Goal: Task Accomplishment & Management: Complete application form

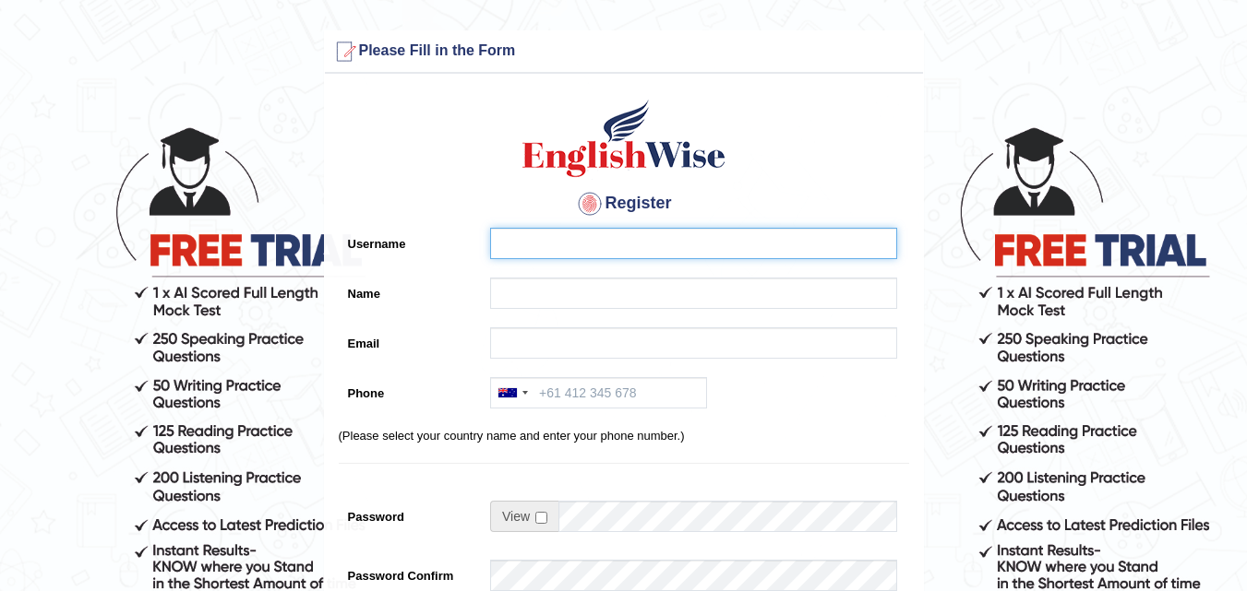
click at [602, 240] on input "Username" at bounding box center [693, 243] width 407 height 31
click at [583, 240] on input "Username" at bounding box center [693, 243] width 407 height 31
type input "Alimento"
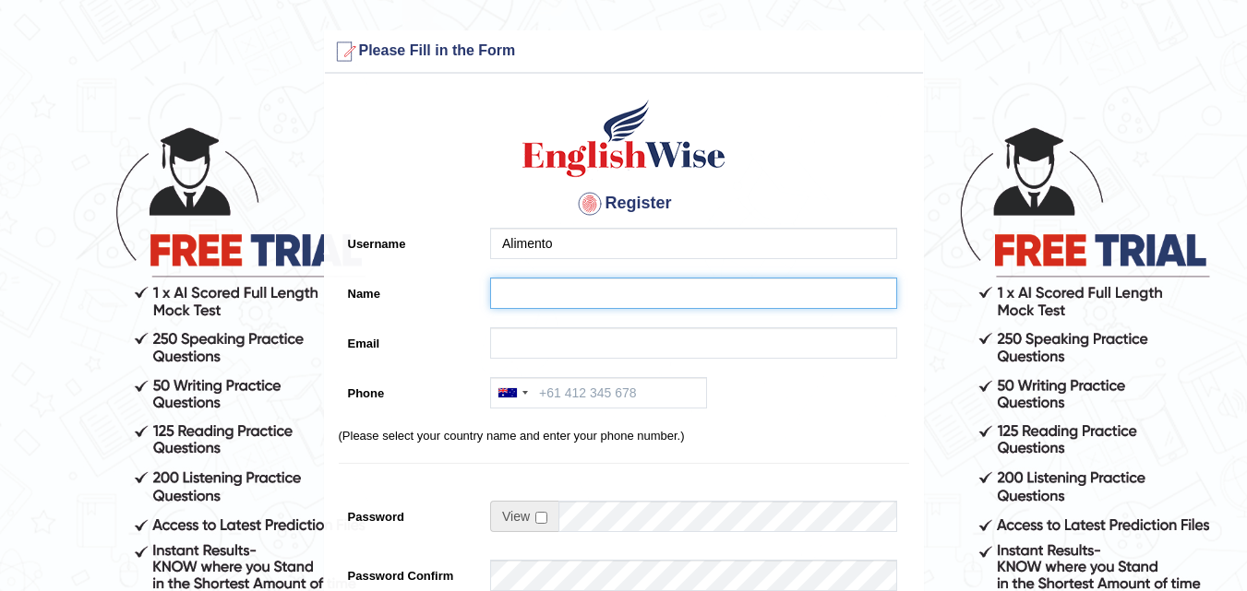
click at [584, 296] on input "Name" at bounding box center [693, 293] width 407 height 31
type input "Fredd"
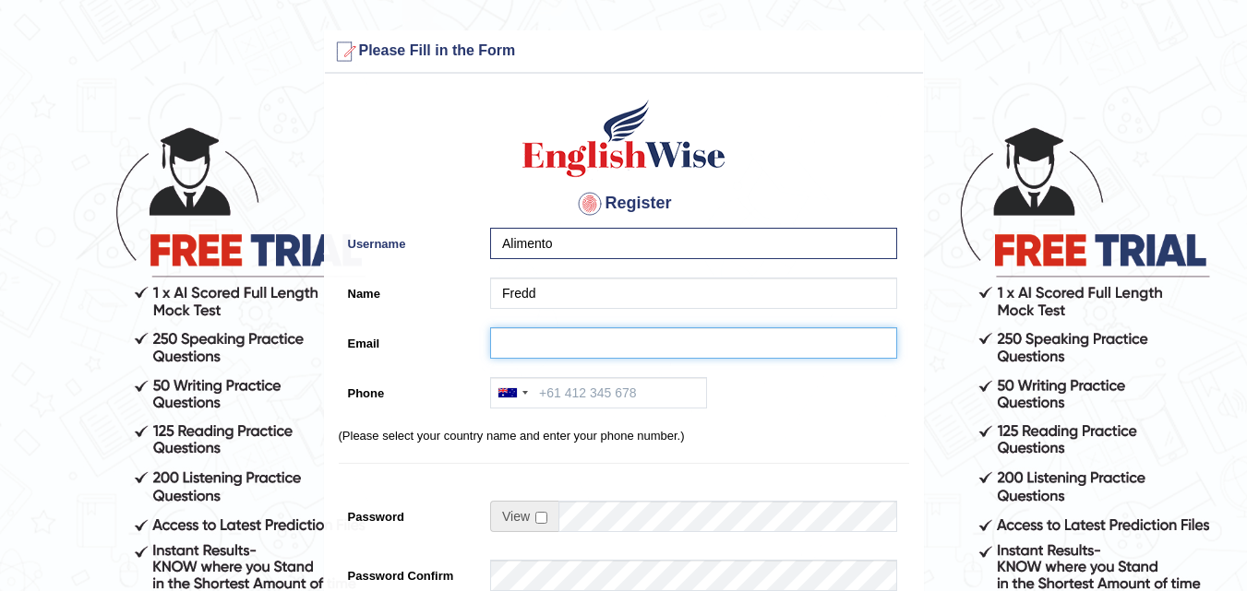
click at [556, 340] on input "Email" at bounding box center [693, 343] width 407 height 31
type input "Fredoalimento@gmail.com"
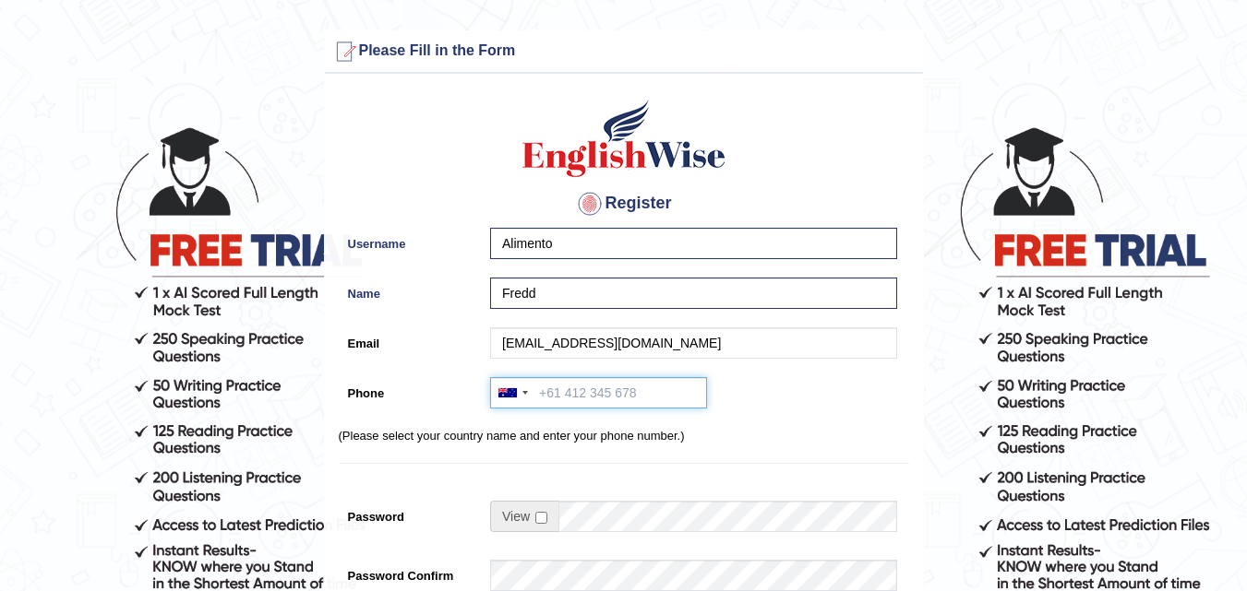
type input "+61499862783"
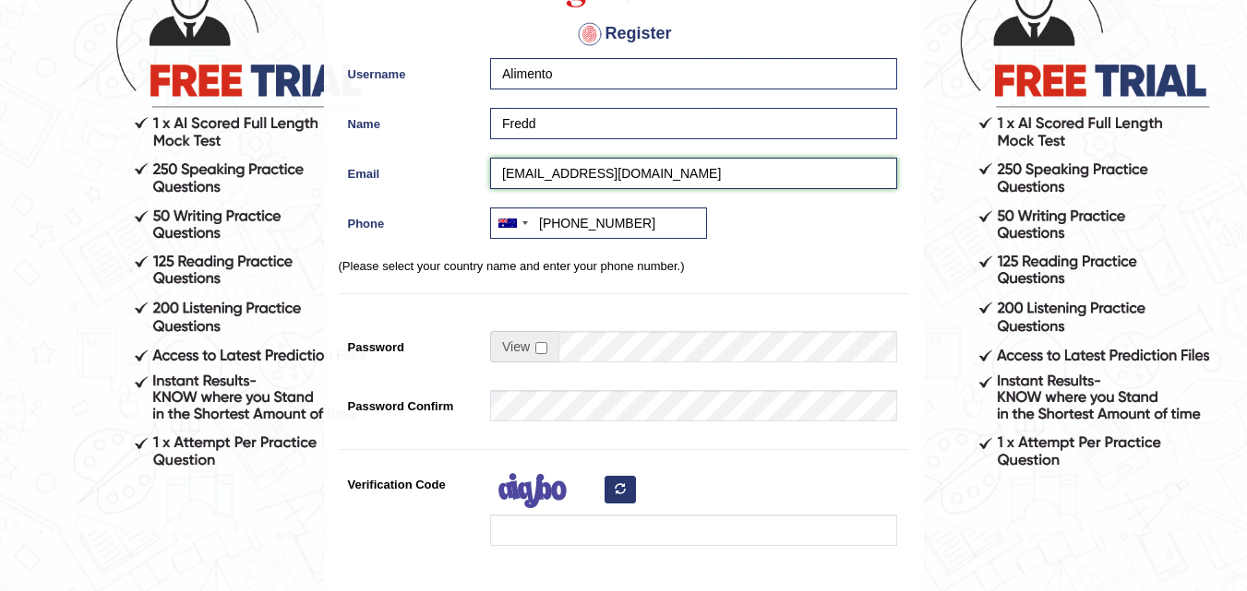
scroll to position [185, 0]
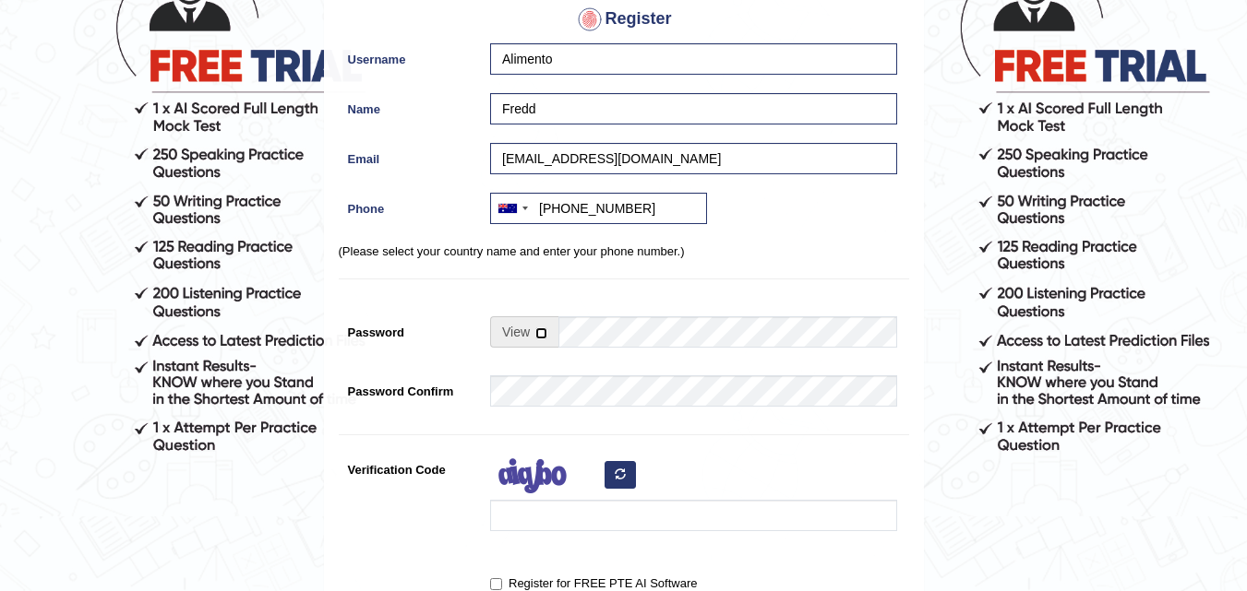
click at [543, 331] on input "checkbox" at bounding box center [541, 334] width 12 height 12
checkbox input "true"
click at [582, 331] on input "Password" at bounding box center [727, 331] width 339 height 31
click at [627, 327] on input "Password" at bounding box center [727, 331] width 339 height 31
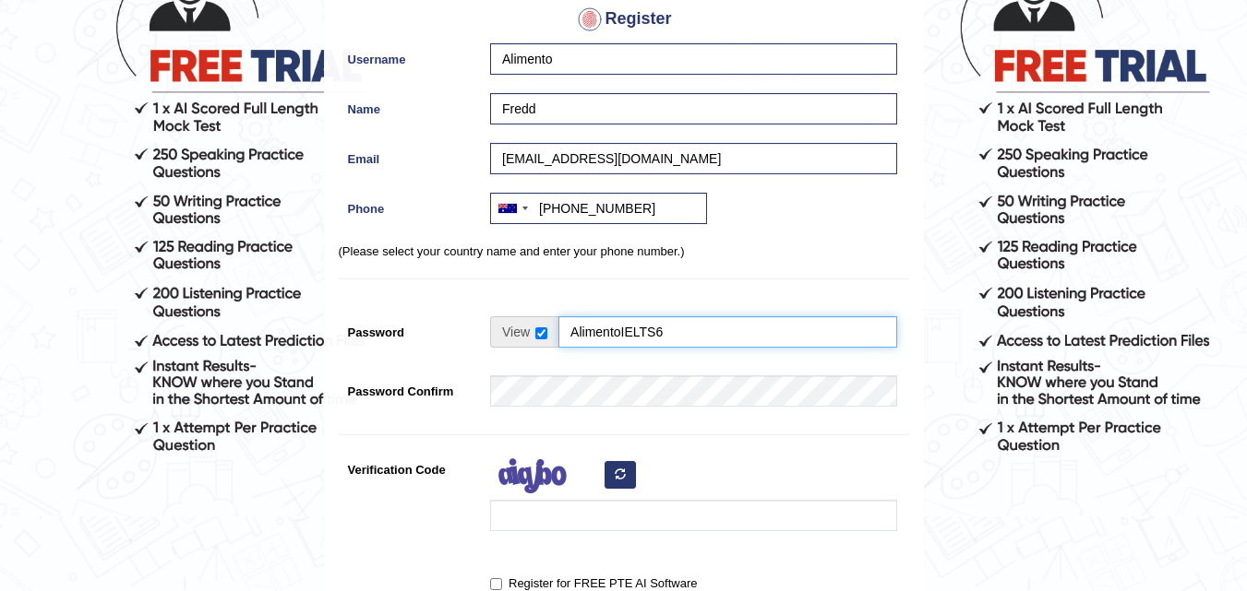
drag, startPoint x: 693, startPoint y: 328, endPoint x: 571, endPoint y: 332, distance: 121.9
click at [571, 332] on input "AlimentoIELTS6" at bounding box center [727, 331] width 339 height 31
type input "AlimentoIELTS6"
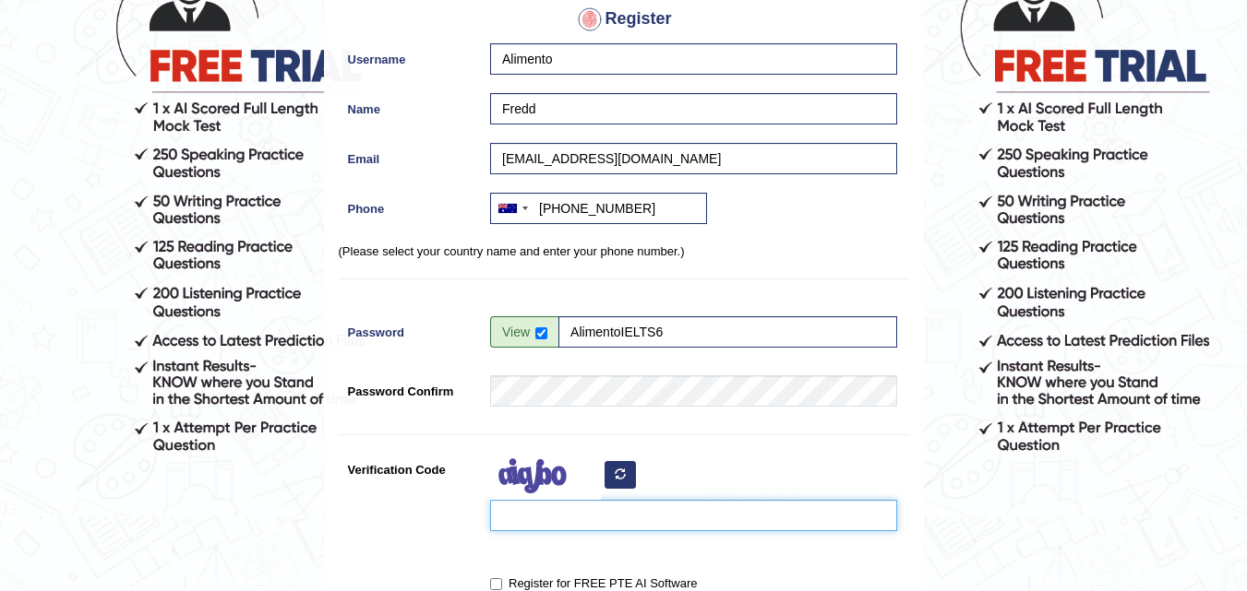
click at [603, 519] on input "Verification Code" at bounding box center [693, 515] width 407 height 31
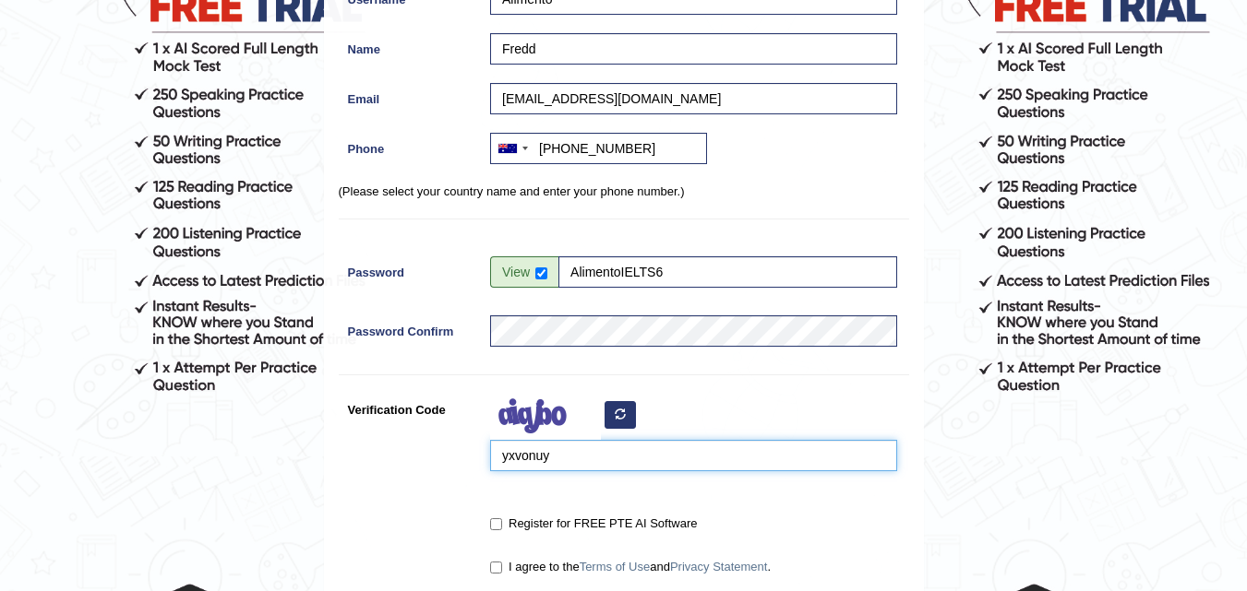
scroll to position [277, 0]
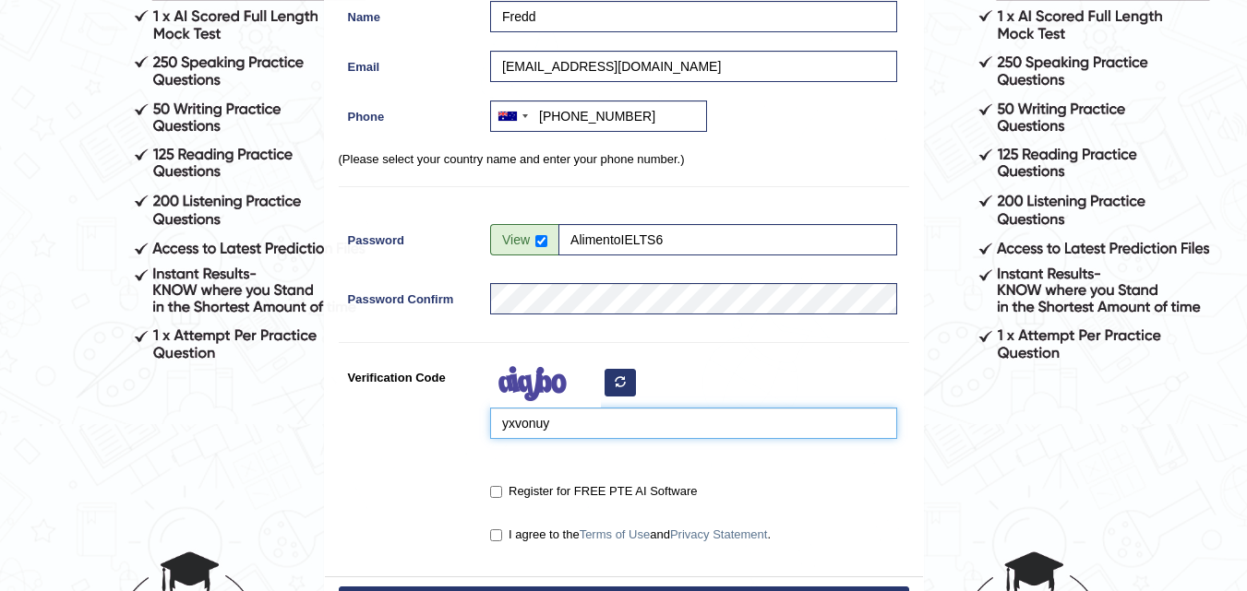
type input "yxvonuy"
click at [500, 497] on input "Register for FREE PTE AI Software" at bounding box center [496, 492] width 12 height 12
checkbox input "true"
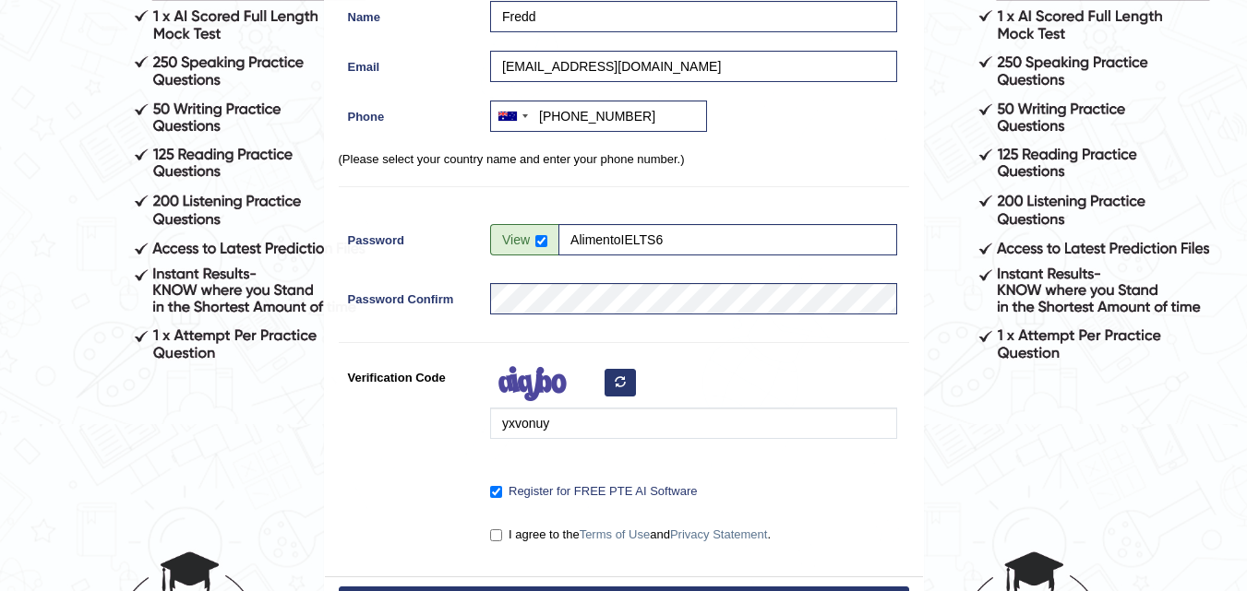
click at [491, 528] on label "I agree to the Terms of Use and Privacy Statement ." at bounding box center [630, 535] width 280 height 18
click at [491, 530] on input "I agree to the Terms of Use and Privacy Statement ." at bounding box center [496, 536] width 12 height 12
checkbox input "true"
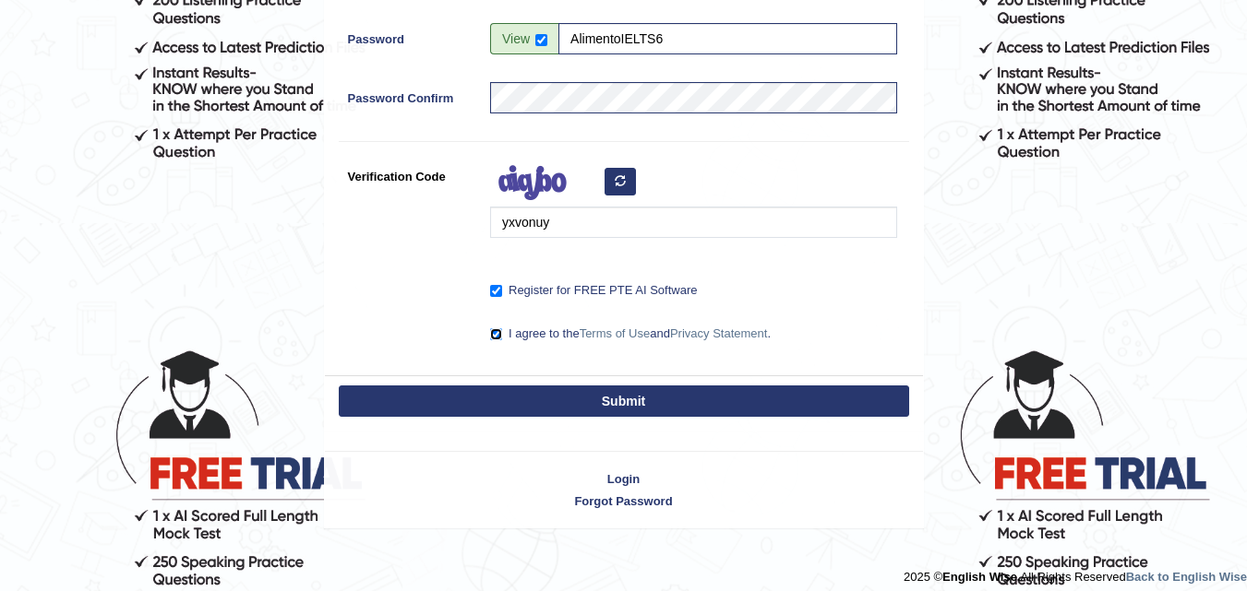
scroll to position [491, 0]
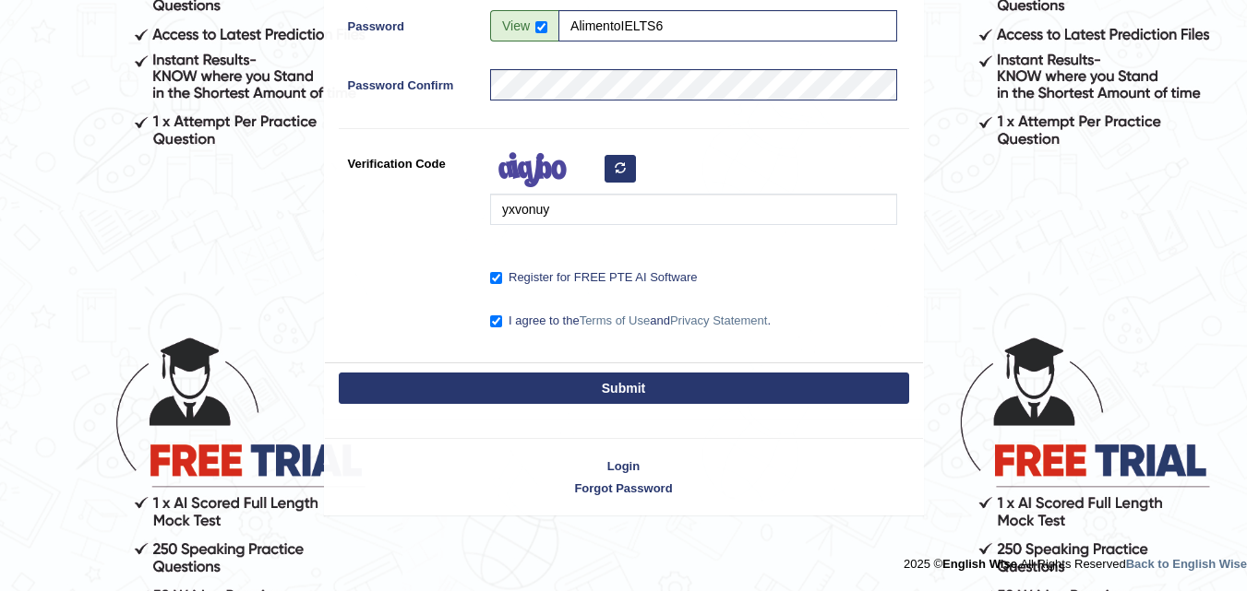
click at [615, 380] on button "Submit" at bounding box center [624, 388] width 570 height 31
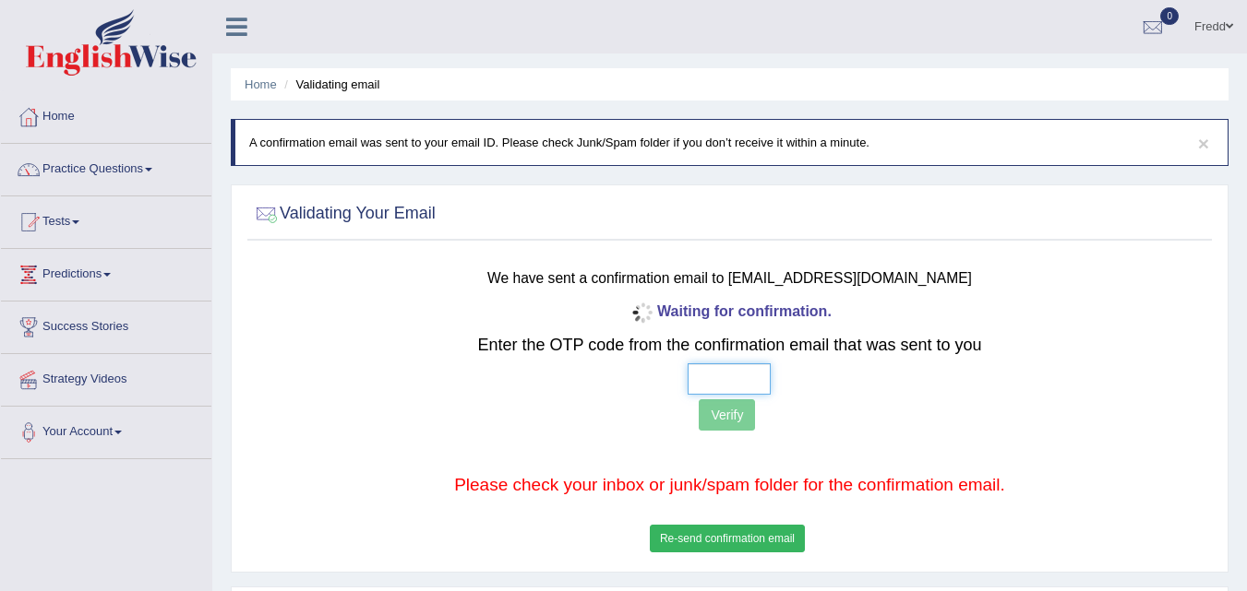
click at [729, 376] on input "text" at bounding box center [728, 379] width 83 height 31
type input "6 3 7 0"
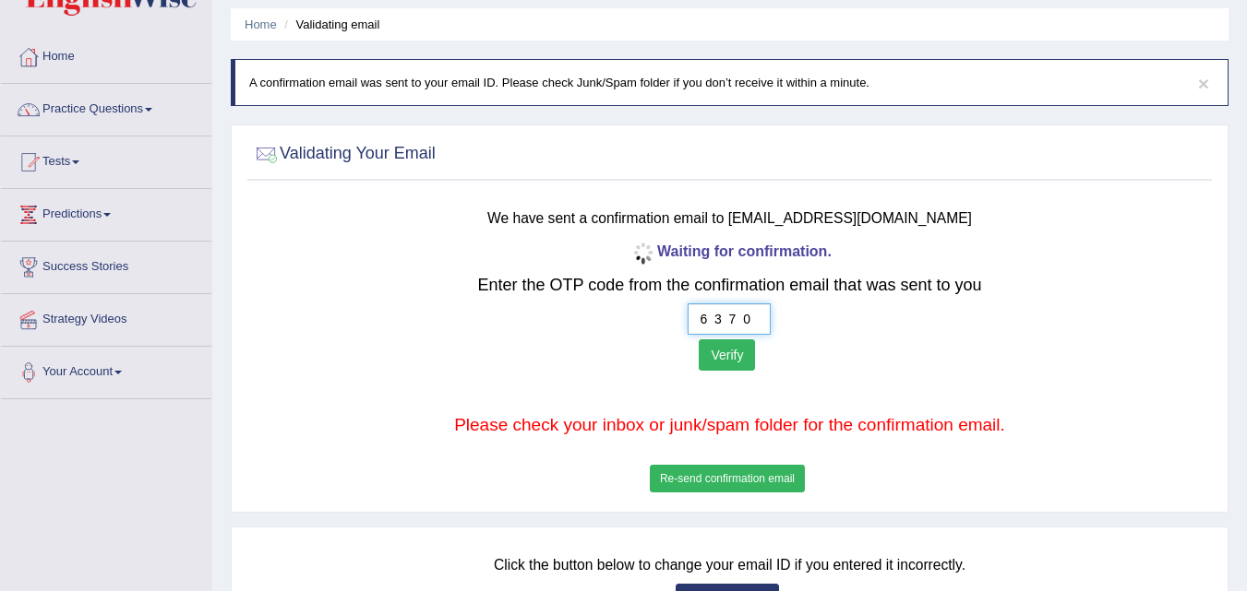
scroll to position [92, 0]
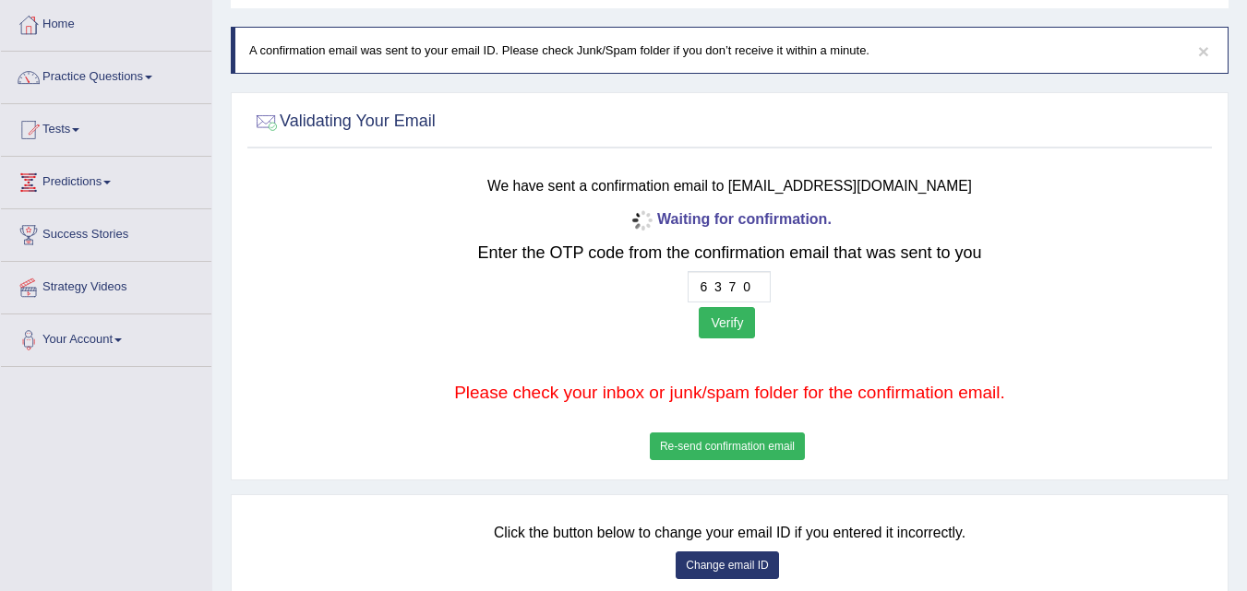
click at [724, 323] on button "Verify" at bounding box center [726, 322] width 56 height 31
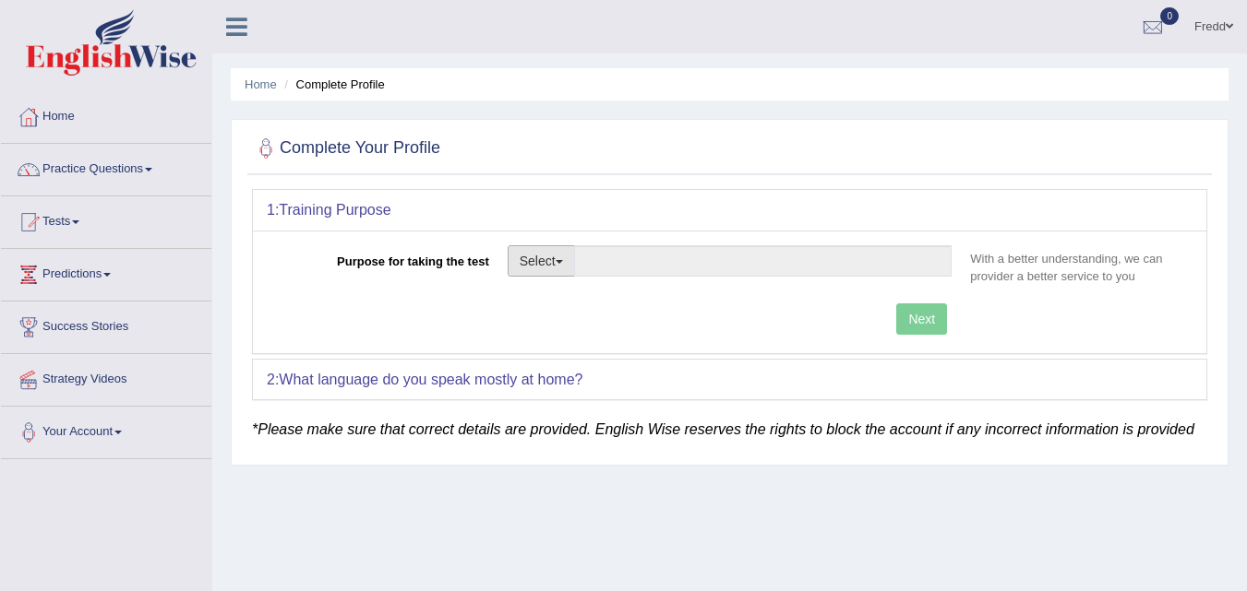
click at [563, 258] on button "Select" at bounding box center [540, 260] width 67 height 31
click at [581, 325] on link "Permanent Residency" at bounding box center [590, 325] width 164 height 24
type input "Permanent Residency"
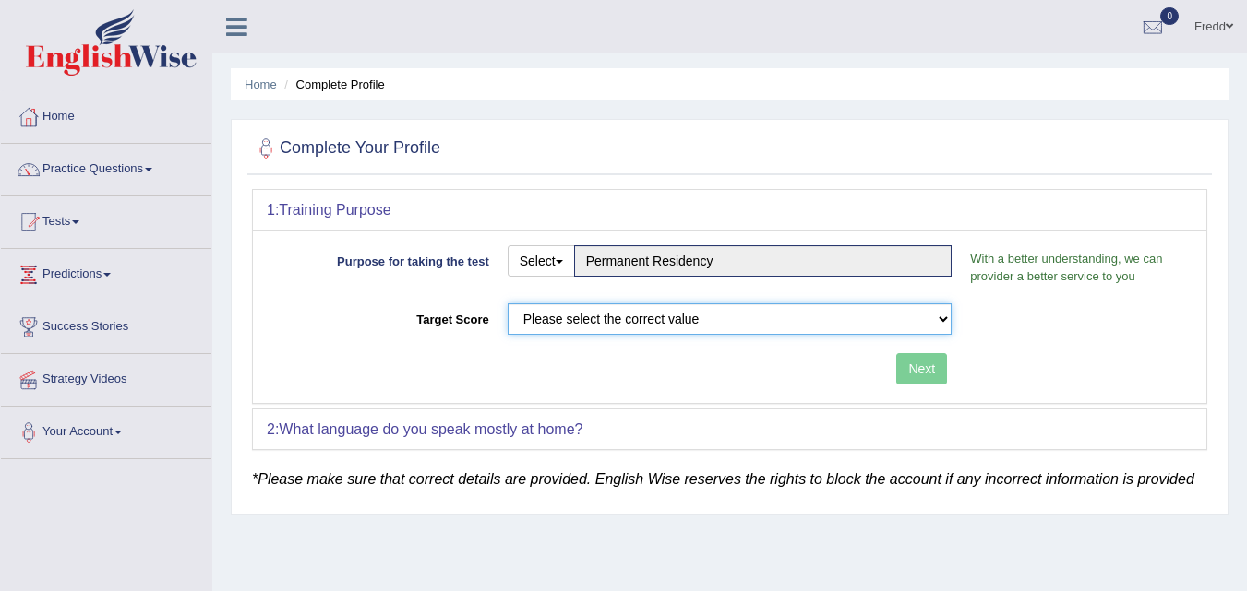
click at [929, 316] on select "Please select the correct value 50 (6 bands) 58 (6.5 bands) 65 (7 bands) 79 (8 …" at bounding box center [729, 319] width 445 height 31
select select "50"
click at [507, 304] on select "Please select the correct value 50 (6 bands) 58 (6.5 bands) 65 (7 bands) 79 (8 …" at bounding box center [729, 319] width 445 height 31
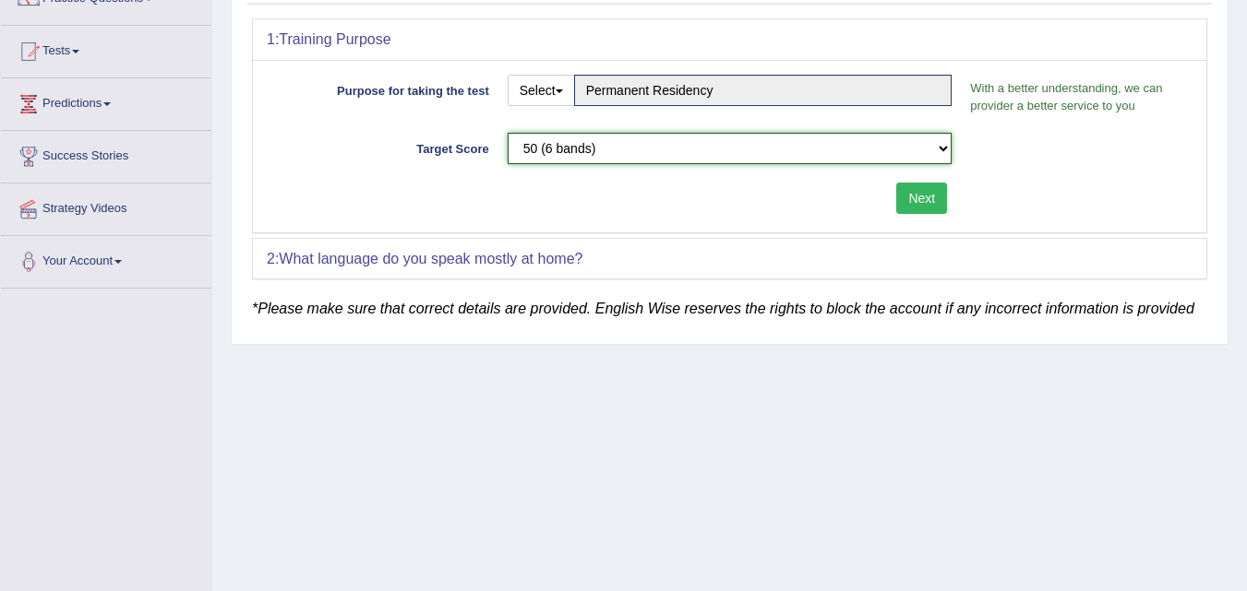
scroll to position [185, 0]
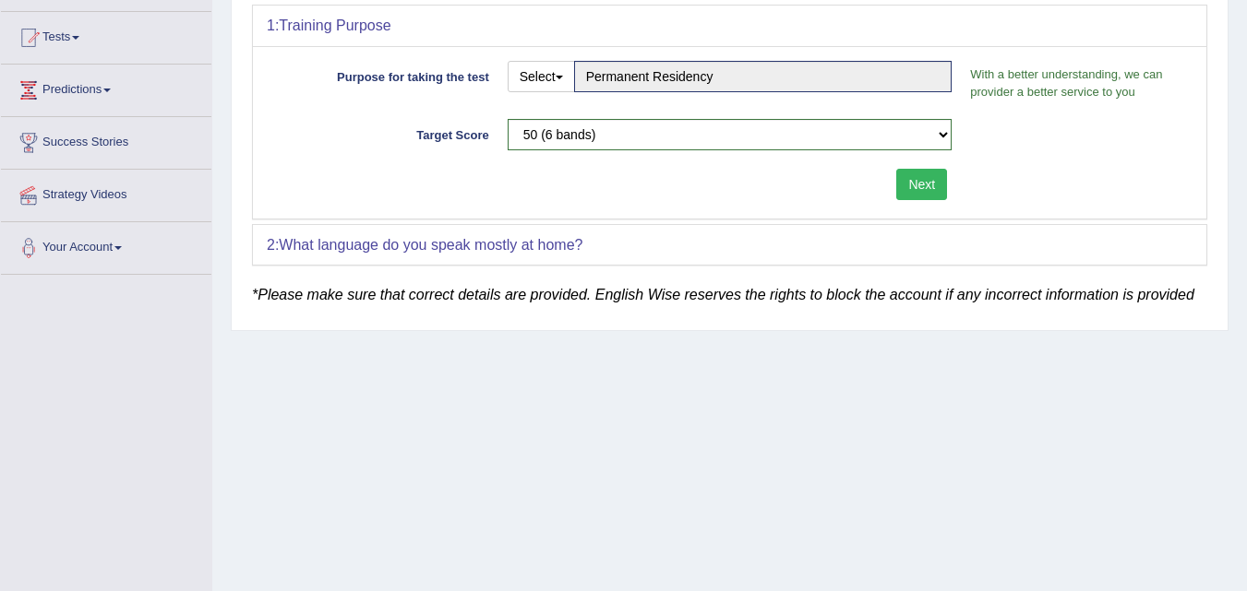
click at [625, 245] on div "2: What language do you speak mostly at home?" at bounding box center [729, 245] width 953 height 41
click at [930, 181] on button "Next" at bounding box center [921, 184] width 51 height 31
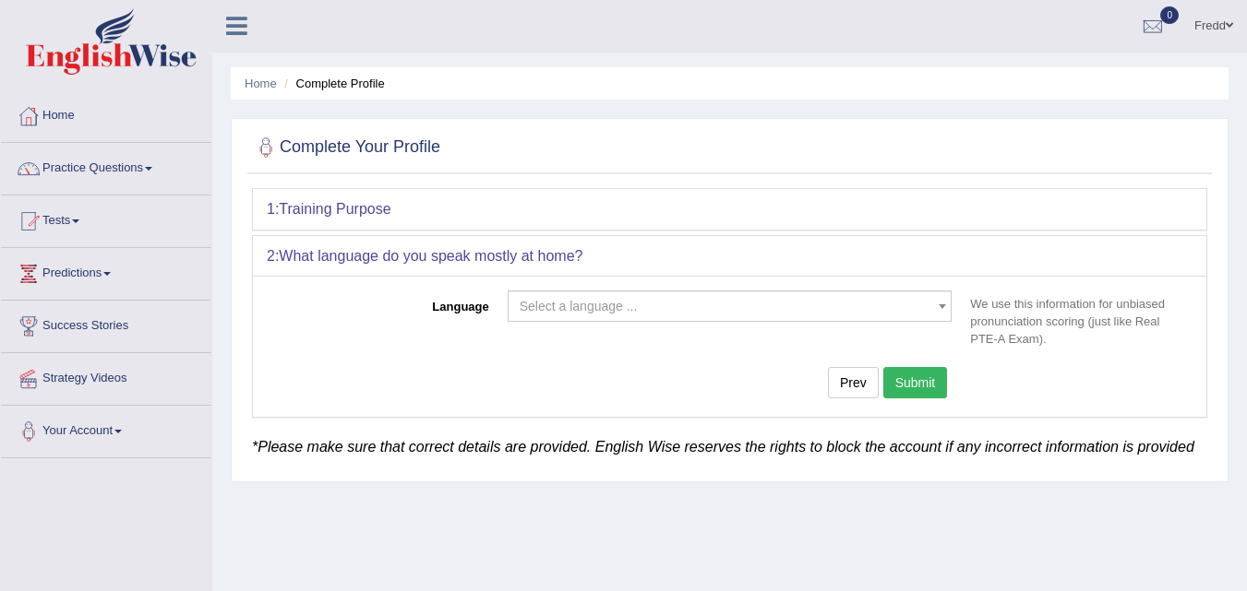
scroll to position [0, 0]
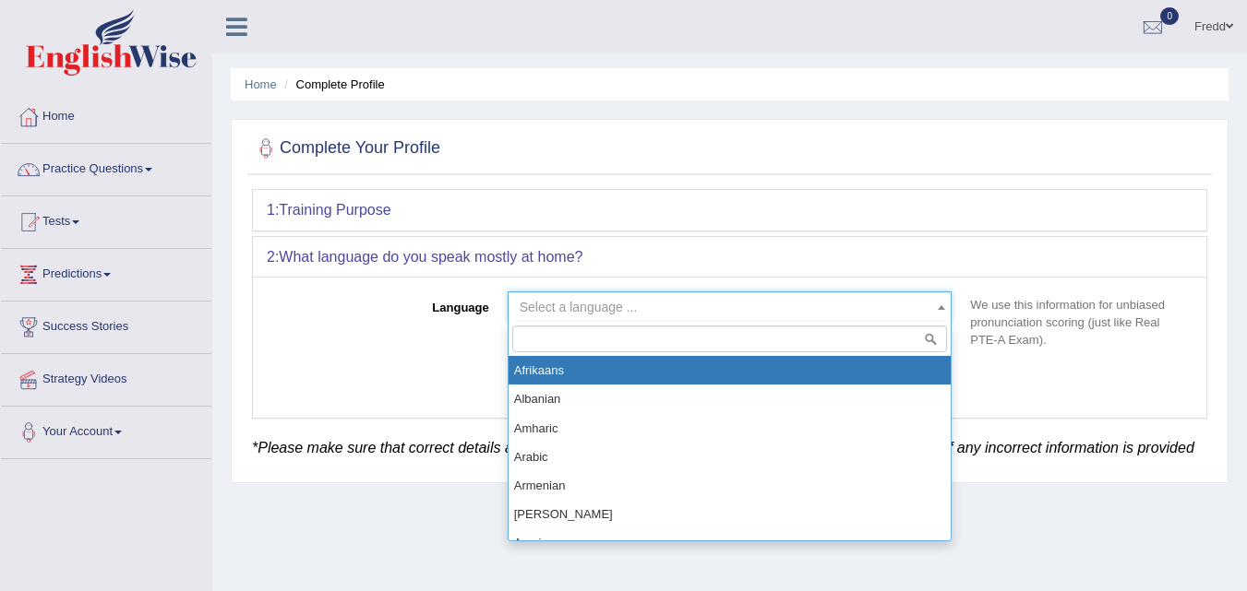
click at [717, 301] on span "Select a language ..." at bounding box center [724, 307] width 410 height 18
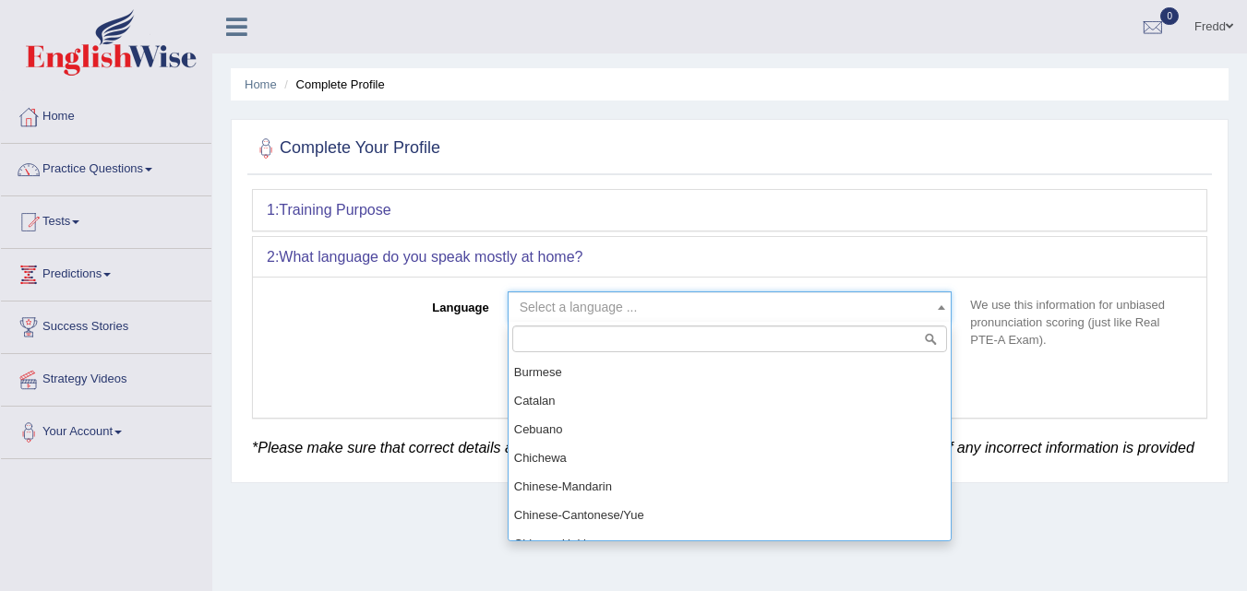
scroll to position [369, 0]
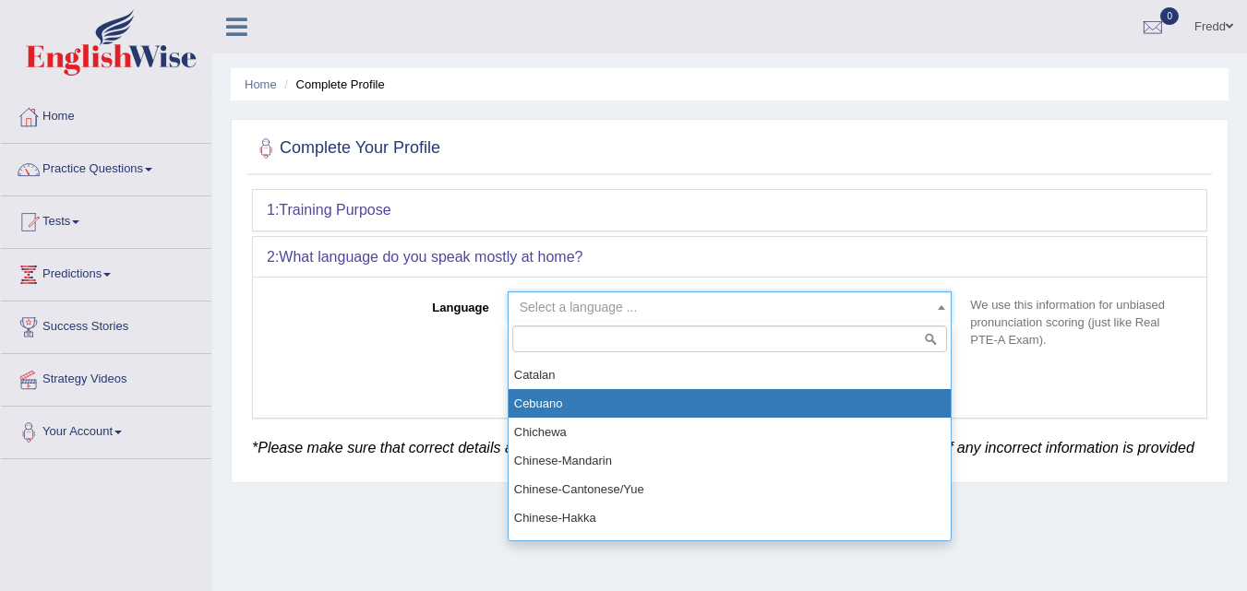
select select "Cebuano"
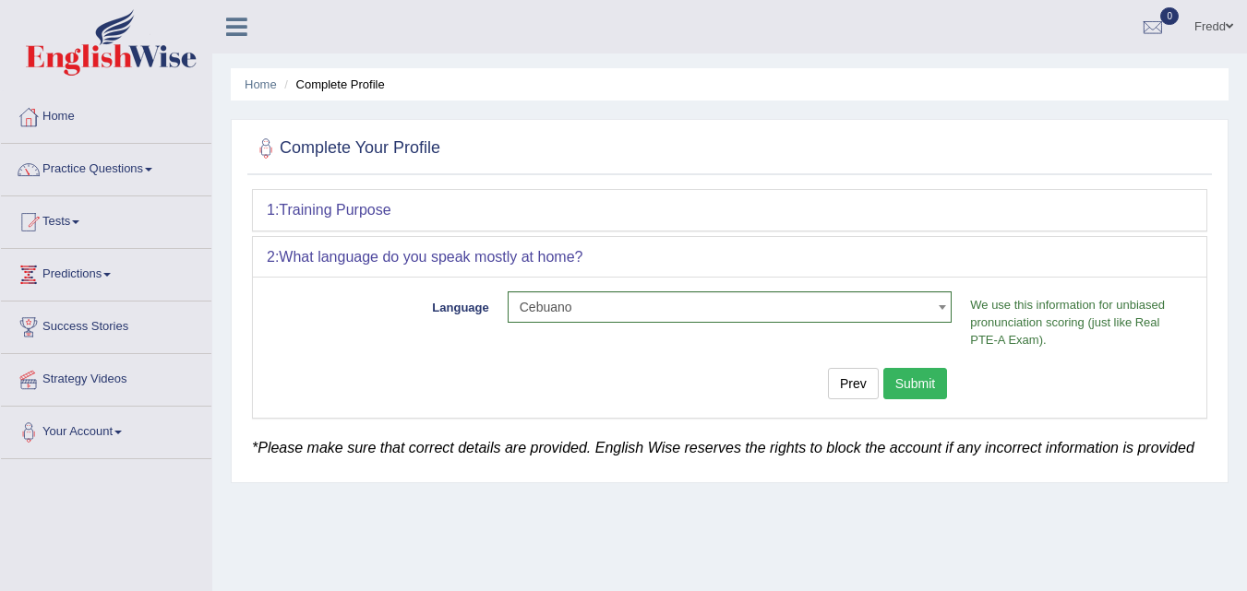
click at [915, 383] on button "Submit" at bounding box center [915, 383] width 65 height 31
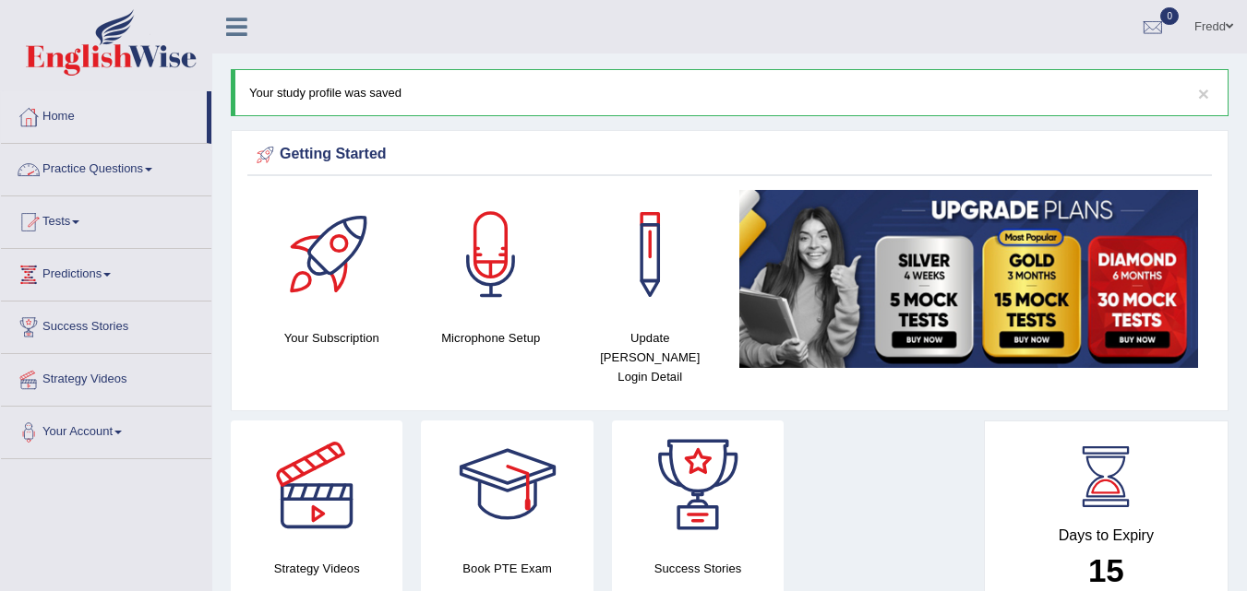
click at [154, 173] on link "Practice Questions" at bounding box center [106, 167] width 210 height 46
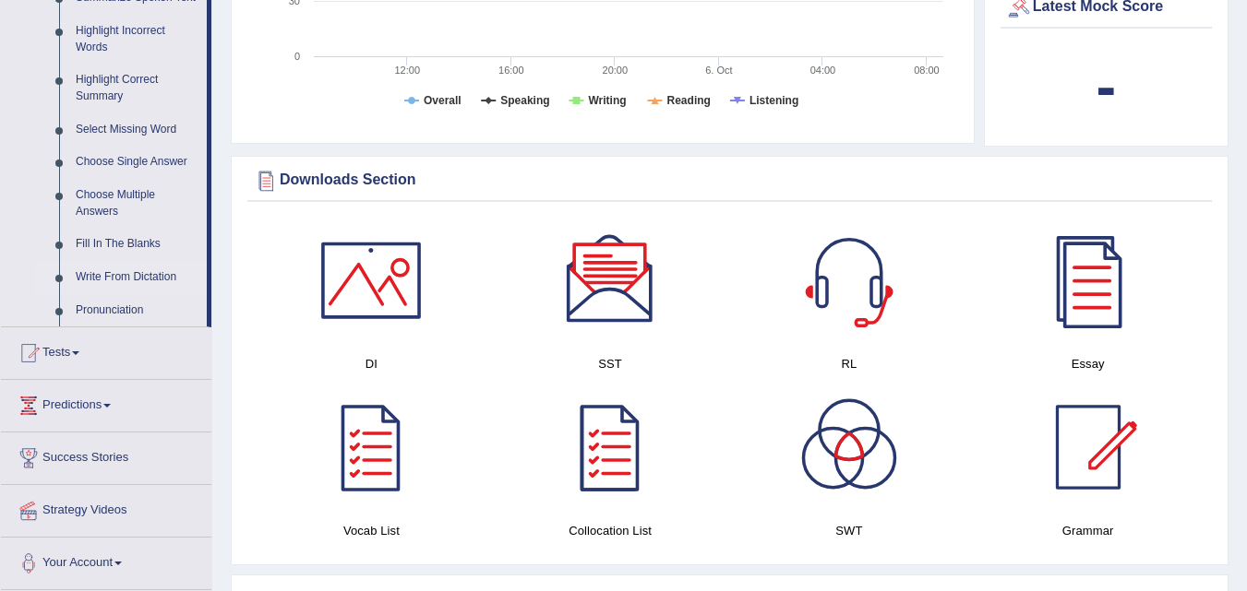
scroll to position [923, 0]
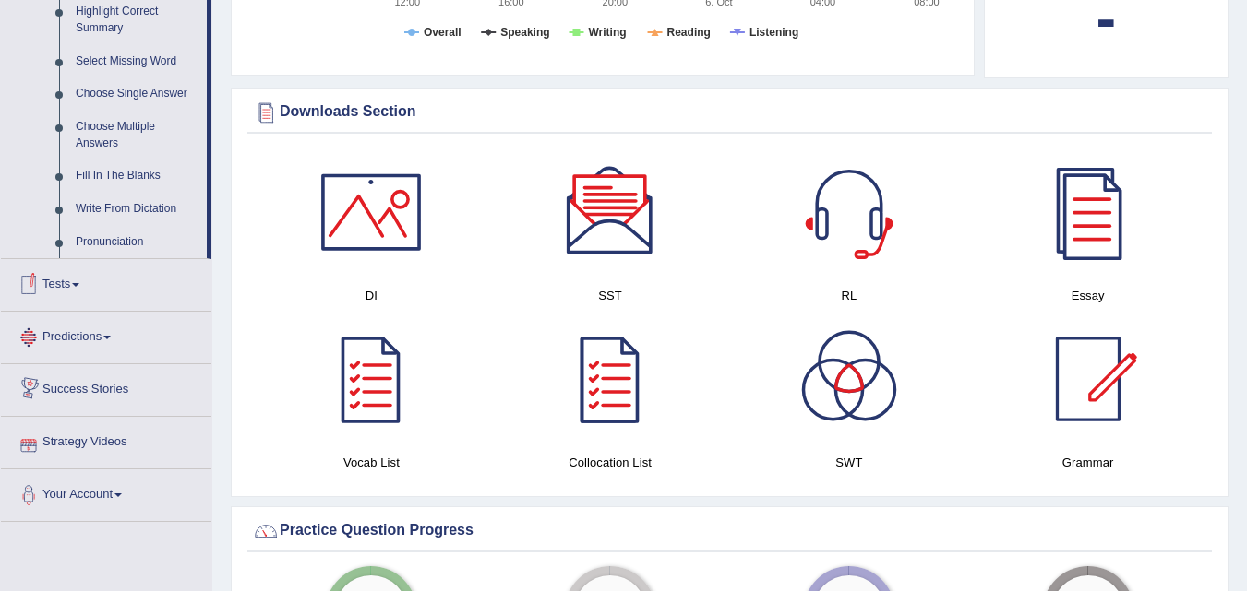
click at [83, 280] on link "Tests" at bounding box center [106, 282] width 210 height 46
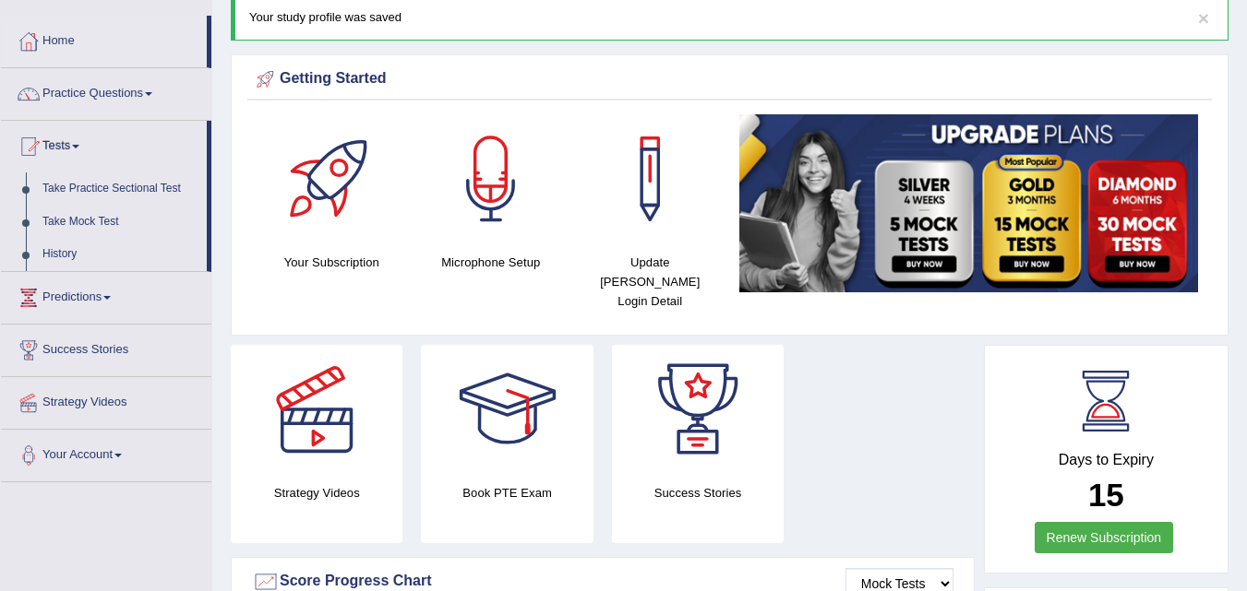
scroll to position [0, 0]
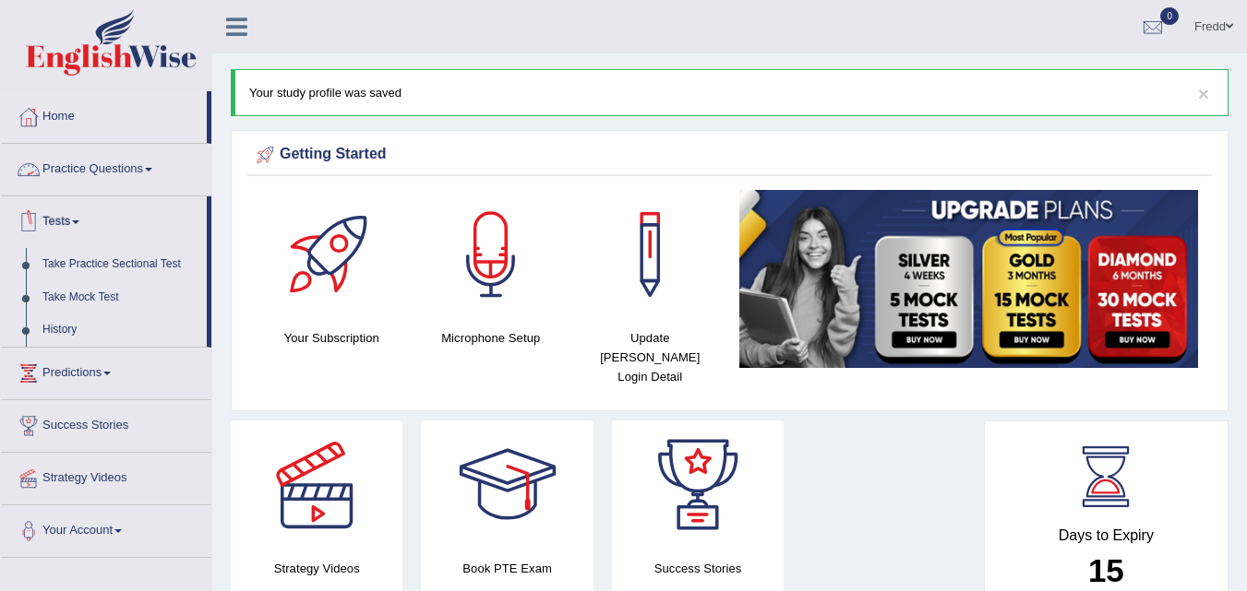
click at [151, 167] on link "Practice Questions" at bounding box center [106, 167] width 210 height 46
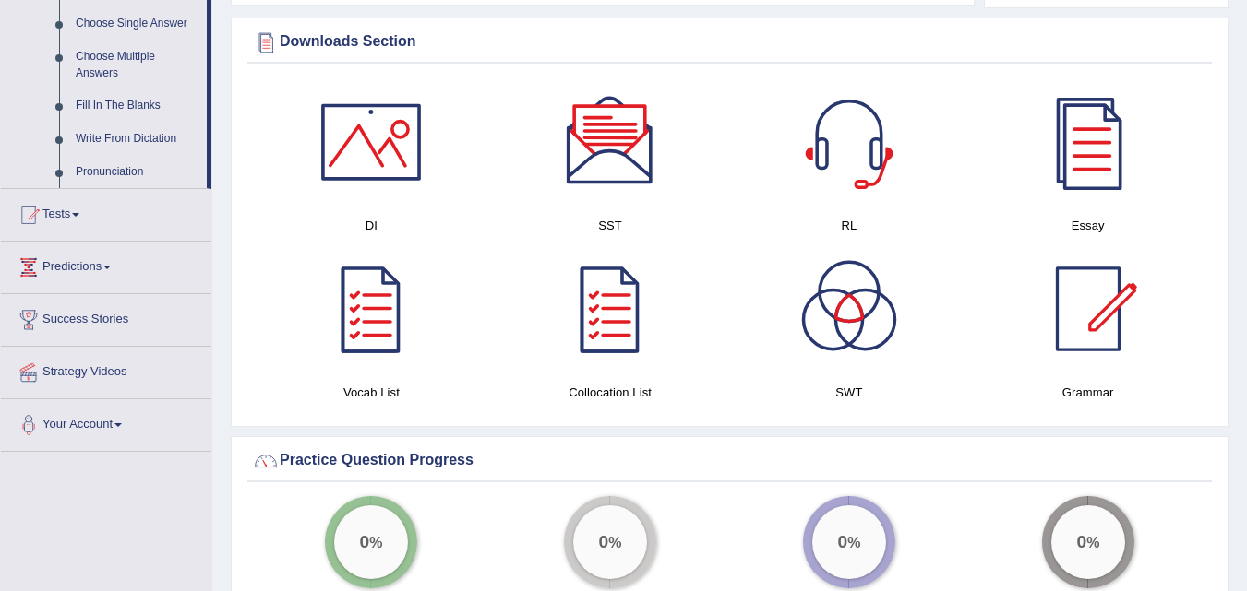
scroll to position [1015, 0]
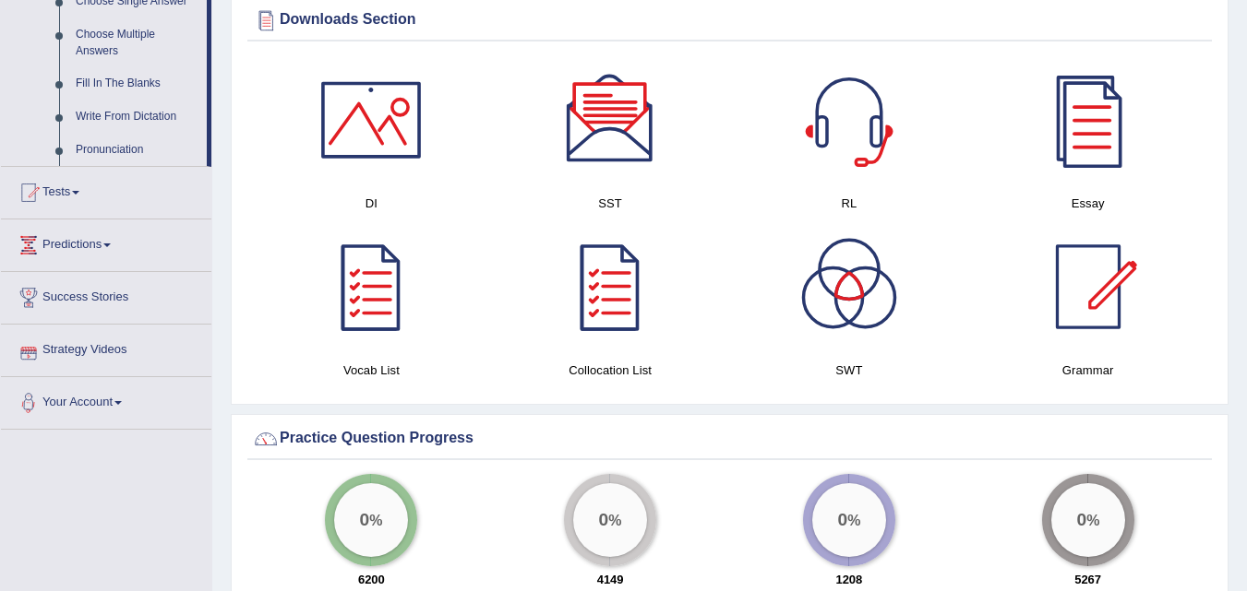
click at [117, 394] on link "Your Account" at bounding box center [106, 400] width 210 height 46
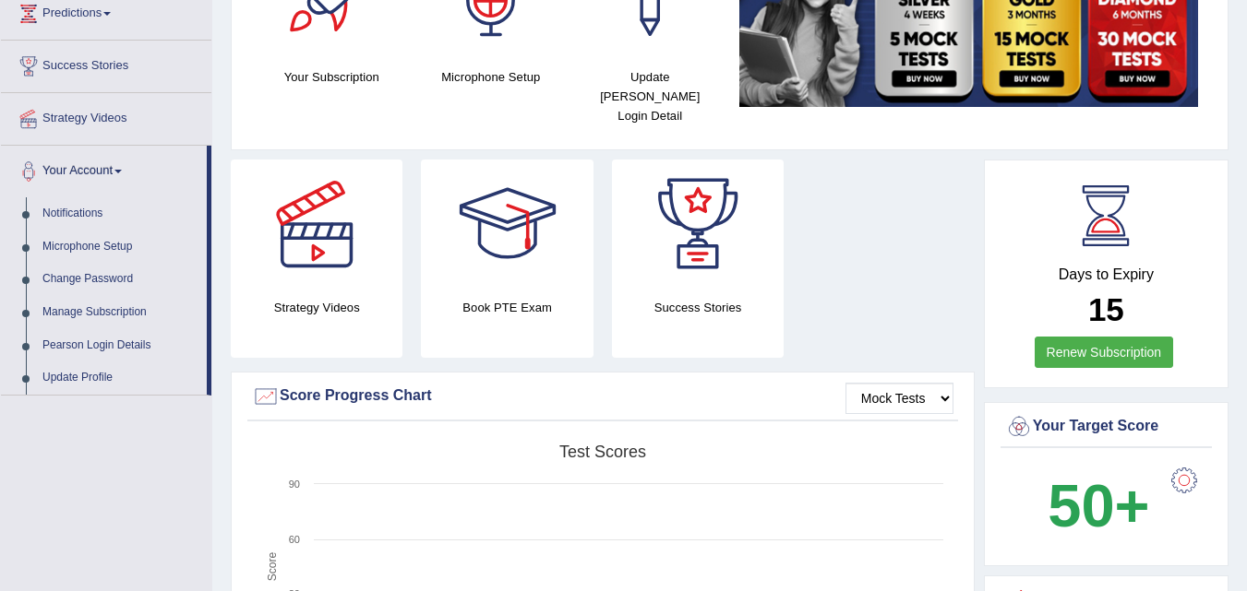
scroll to position [369, 0]
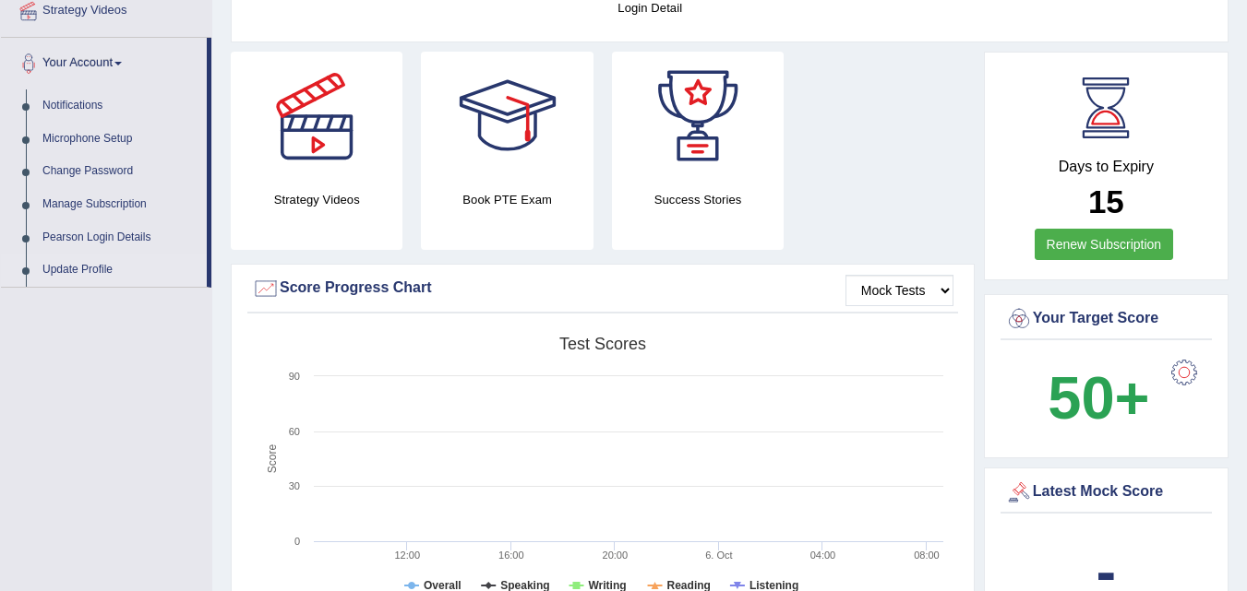
click at [85, 265] on link "Update Profile" at bounding box center [120, 270] width 173 height 33
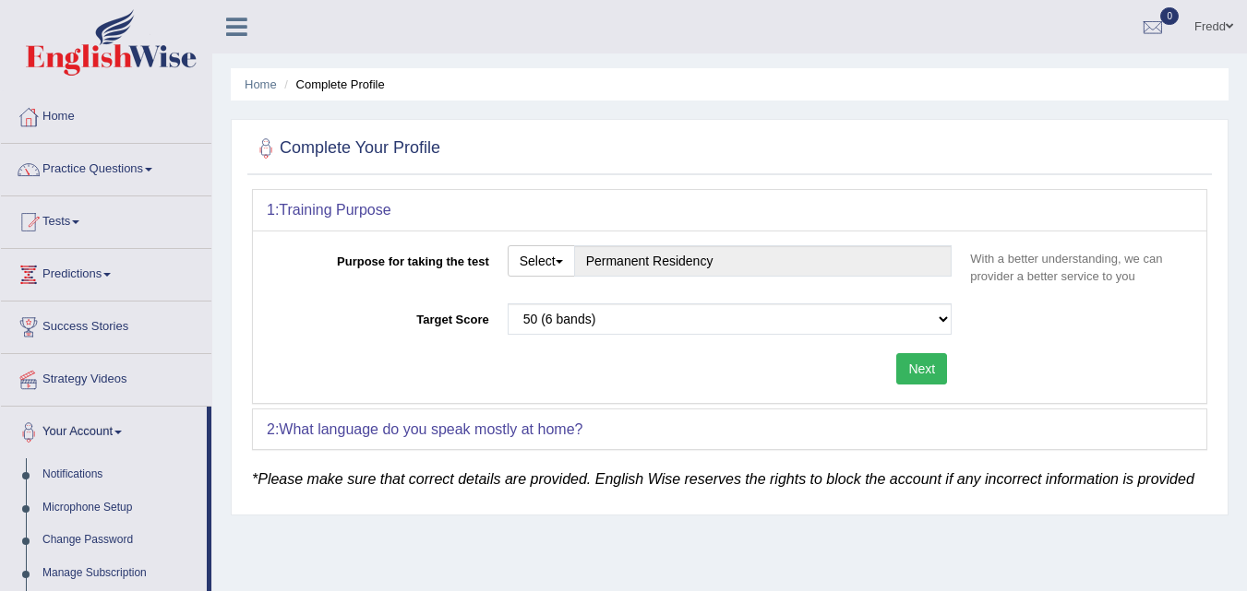
click at [928, 364] on button "Next" at bounding box center [921, 368] width 51 height 31
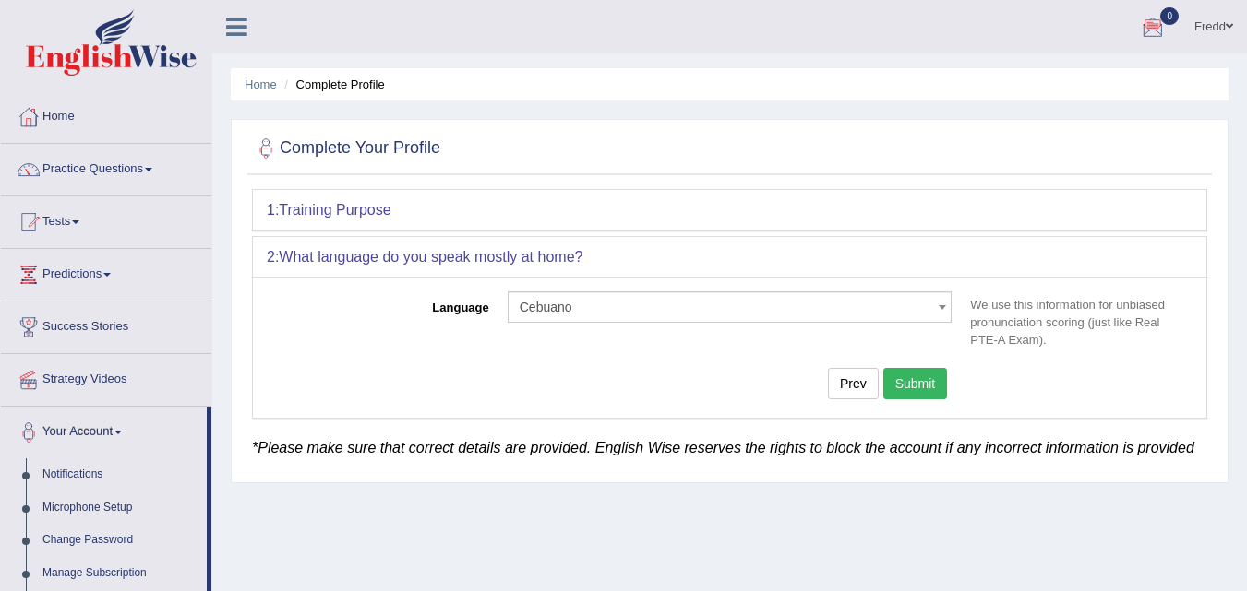
click at [1148, 29] on div at bounding box center [1153, 28] width 28 height 28
click at [1064, 77] on strong "See All Alerts" at bounding box center [1036, 77] width 82 height 15
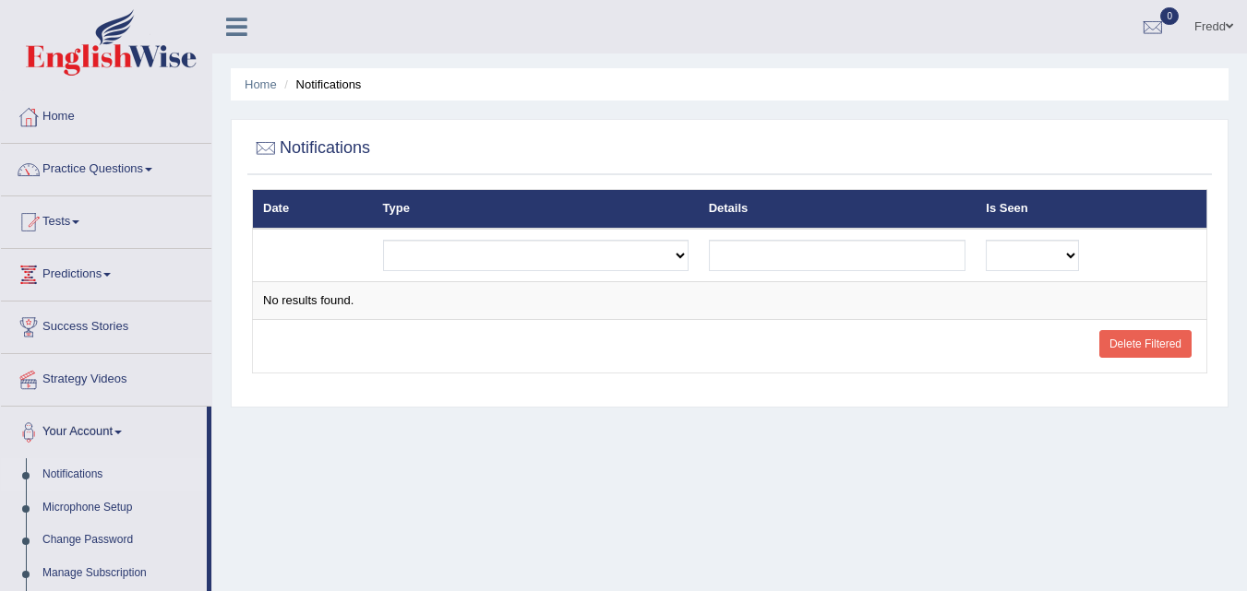
click at [274, 423] on div "Home Notifications Notifications Date Type Details Is Seen Exam evaluated Quest…" at bounding box center [729, 461] width 1034 height 923
